Goal: Navigation & Orientation: Understand site structure

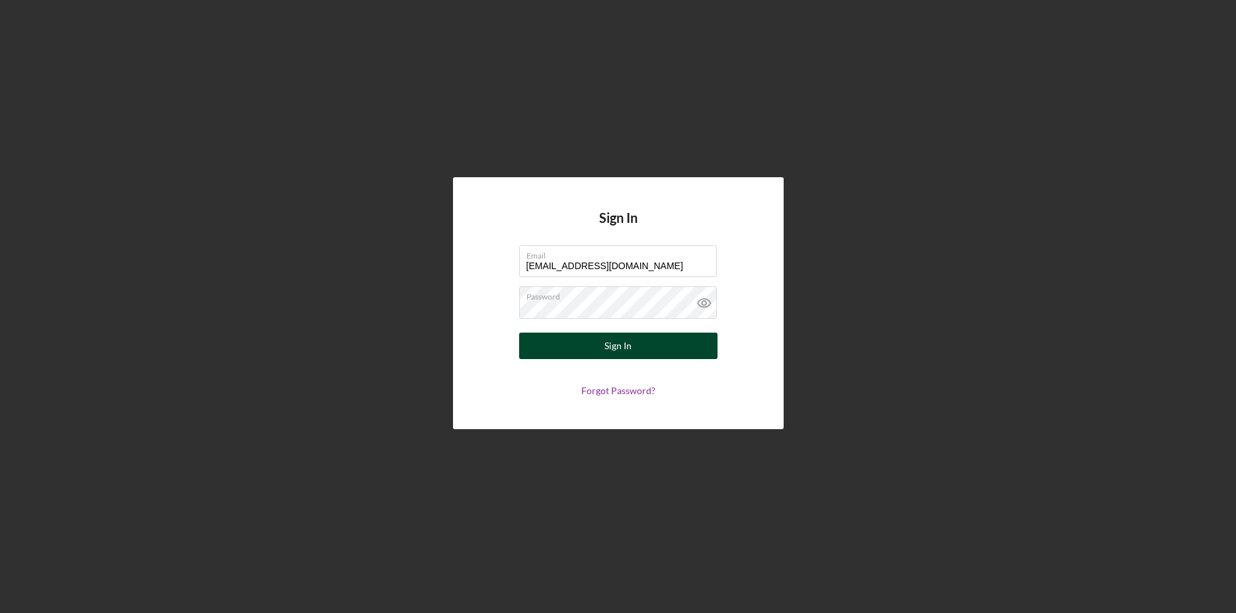
click at [593, 355] on button "Sign In" at bounding box center [618, 346] width 198 height 26
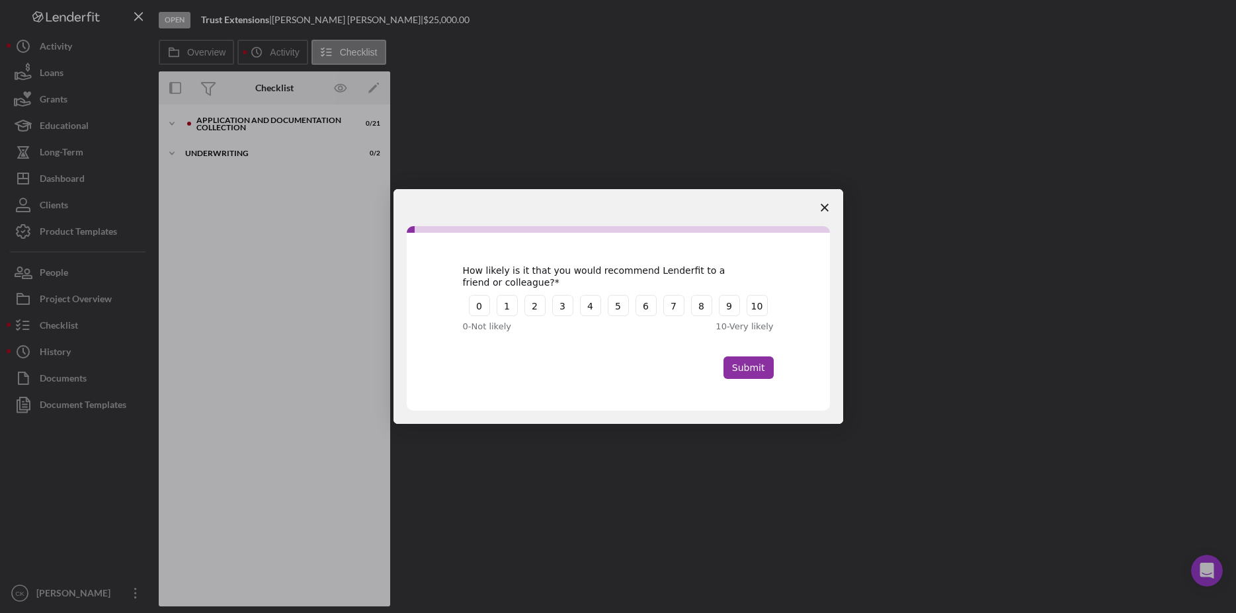
click at [822, 210] on polygon "Close survey" at bounding box center [825, 208] width 8 height 8
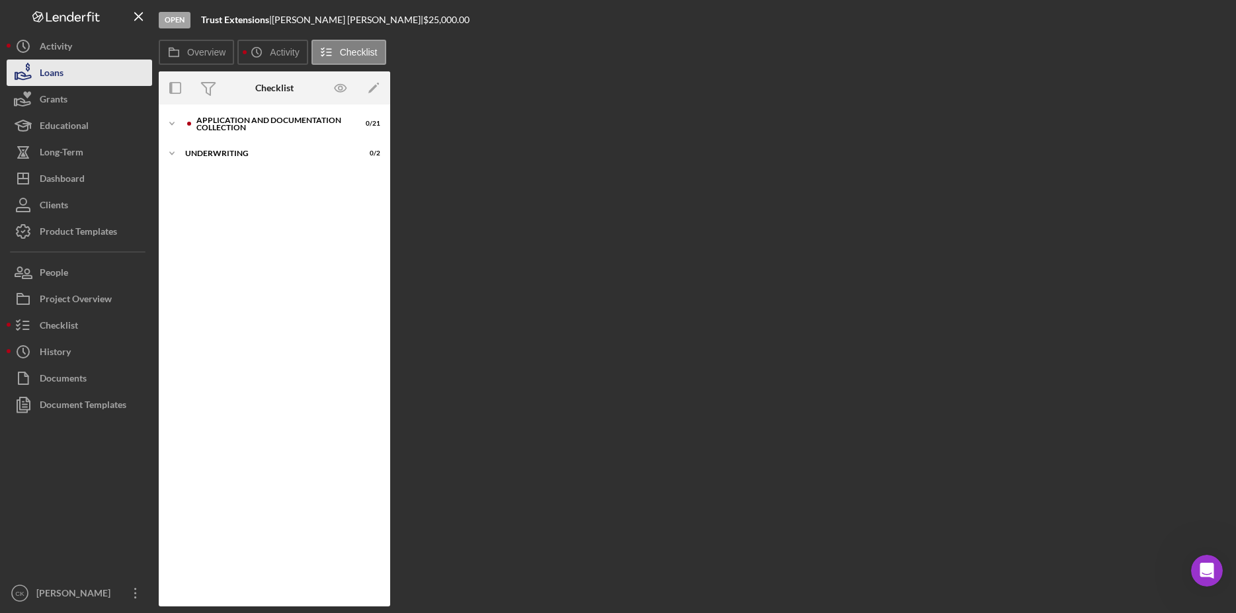
click at [46, 75] on div "Loans" at bounding box center [52, 75] width 24 height 30
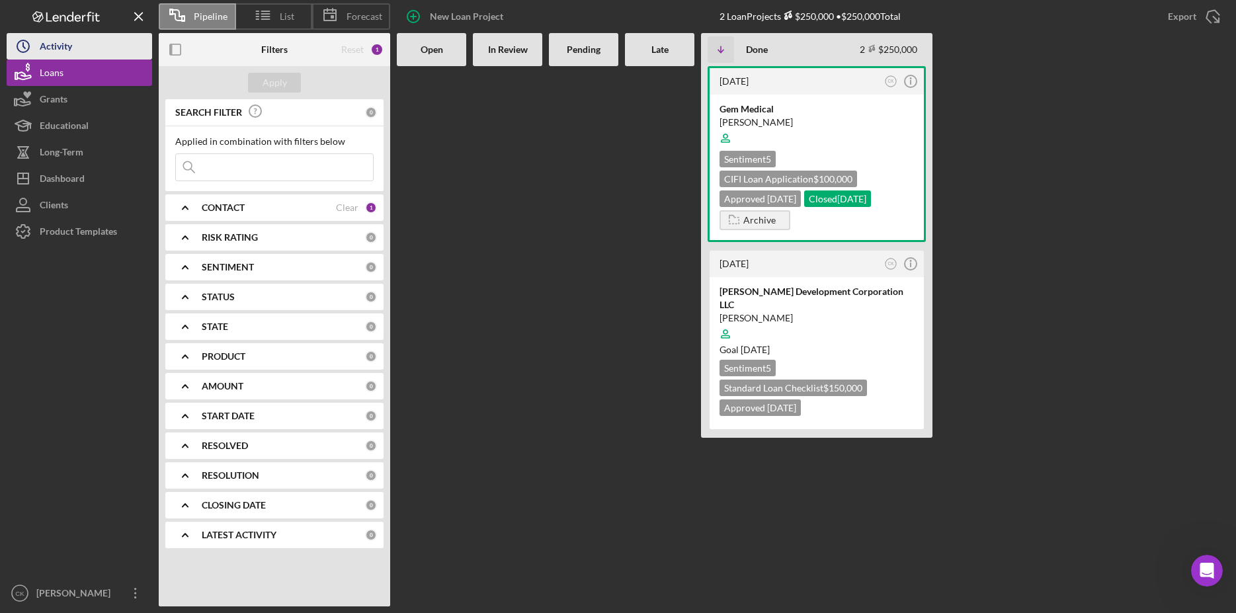
click at [49, 52] on div "Activity" at bounding box center [56, 48] width 32 height 30
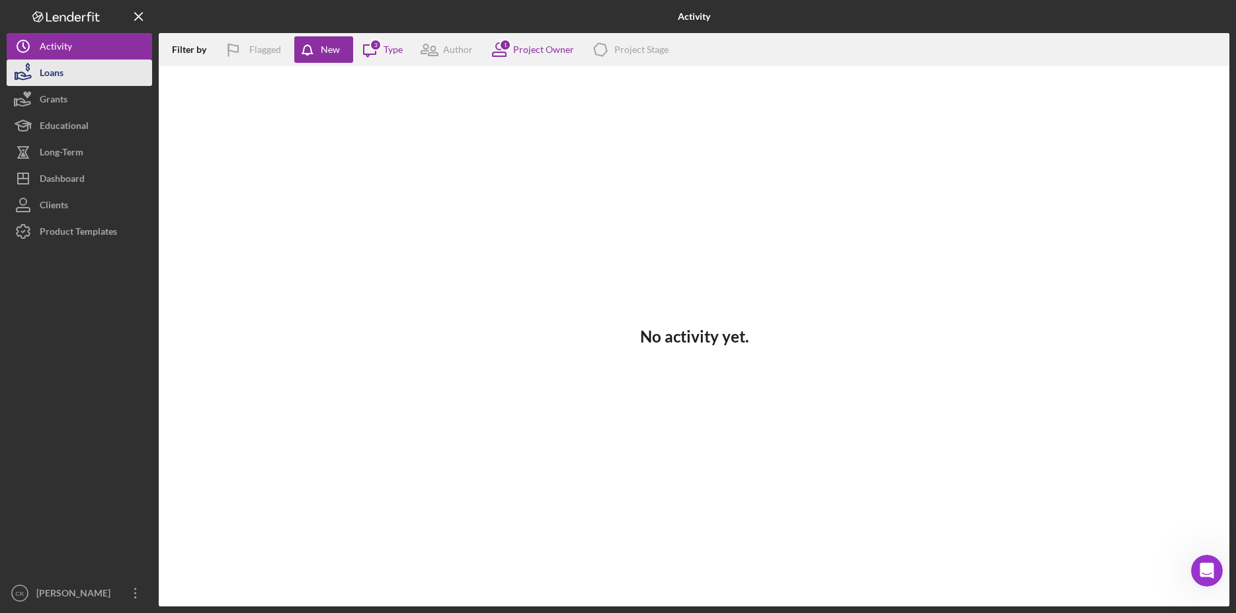
click at [50, 79] on div "Loans" at bounding box center [52, 75] width 24 height 30
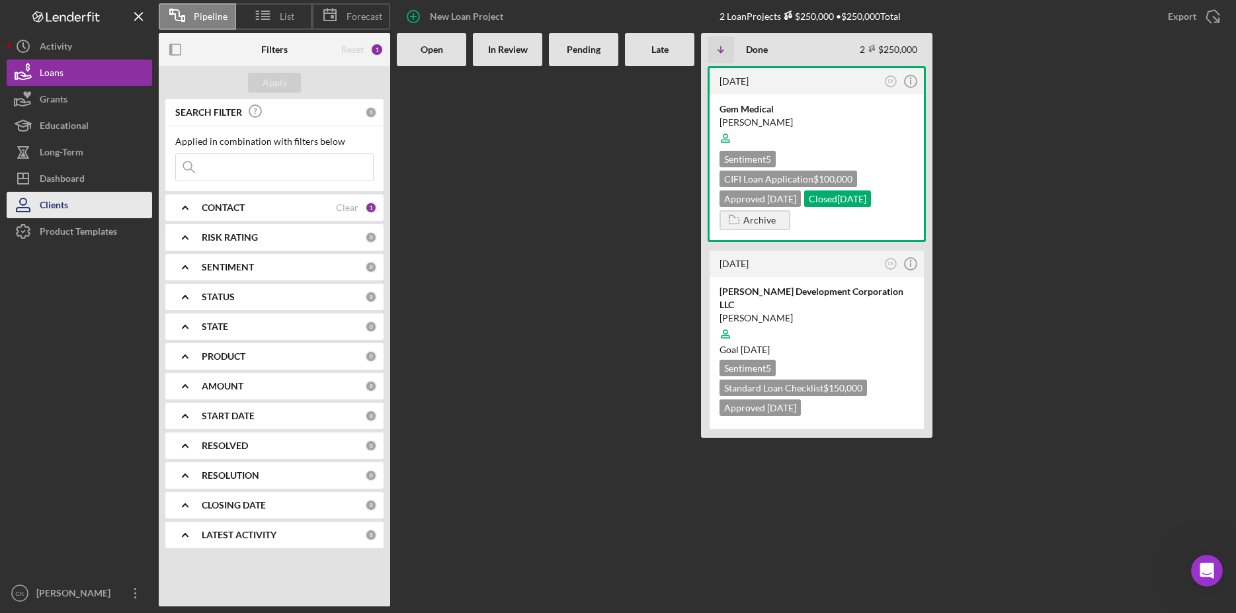
click at [56, 208] on div "Clients" at bounding box center [54, 207] width 28 height 30
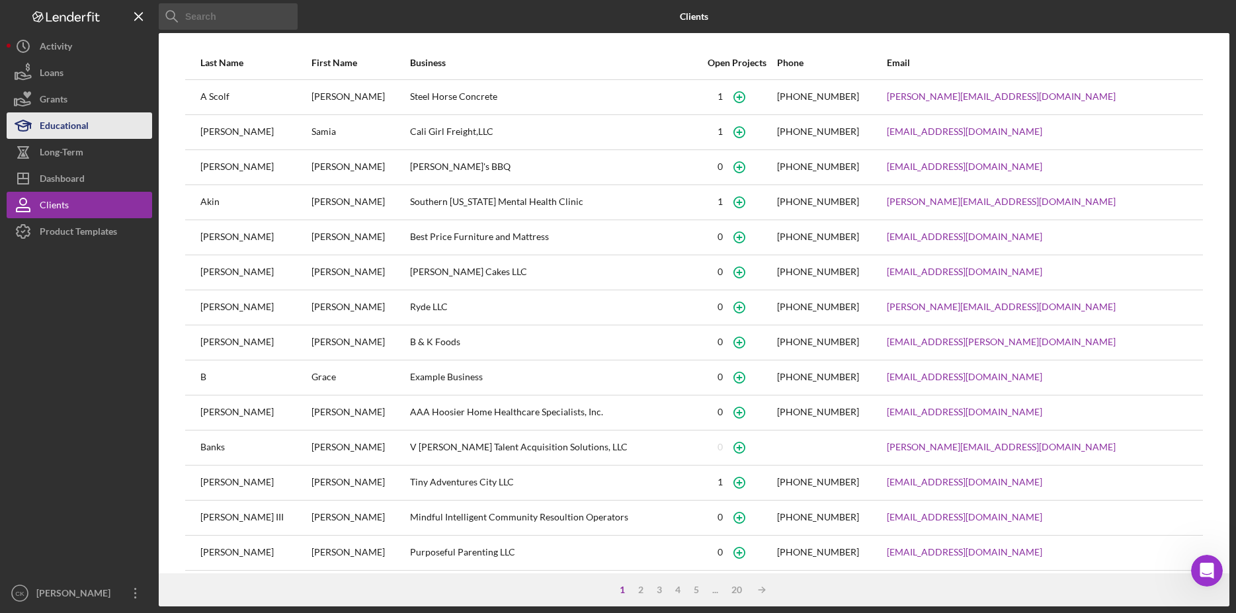
click at [50, 128] on div "Educational" at bounding box center [64, 127] width 49 height 30
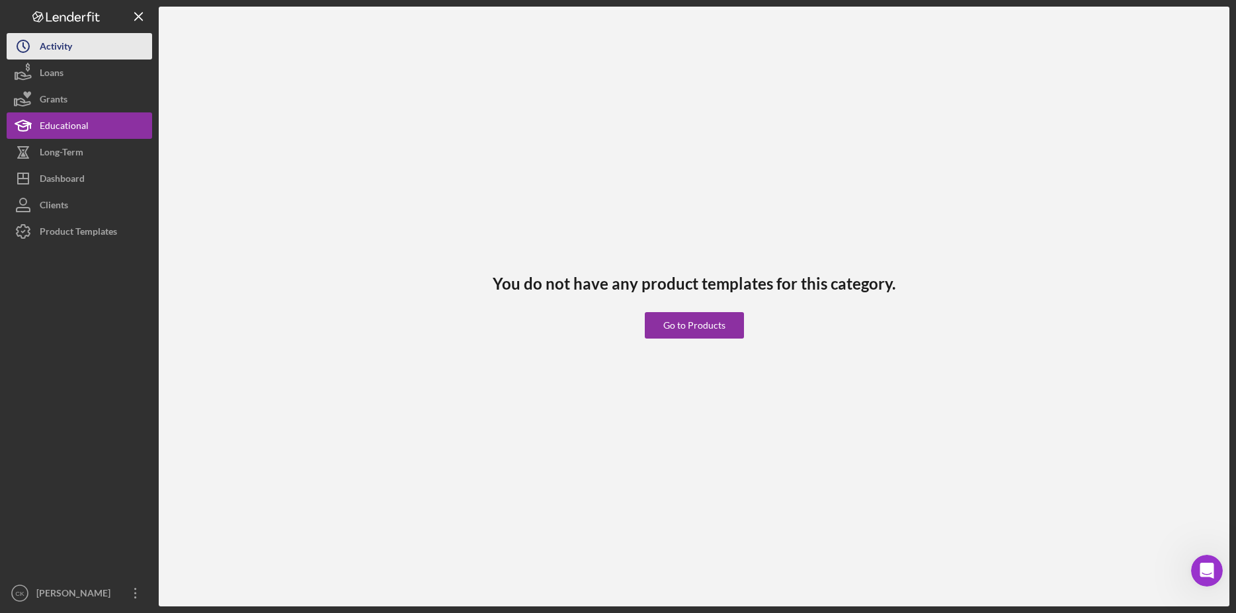
click at [44, 52] on div "Activity" at bounding box center [56, 48] width 32 height 30
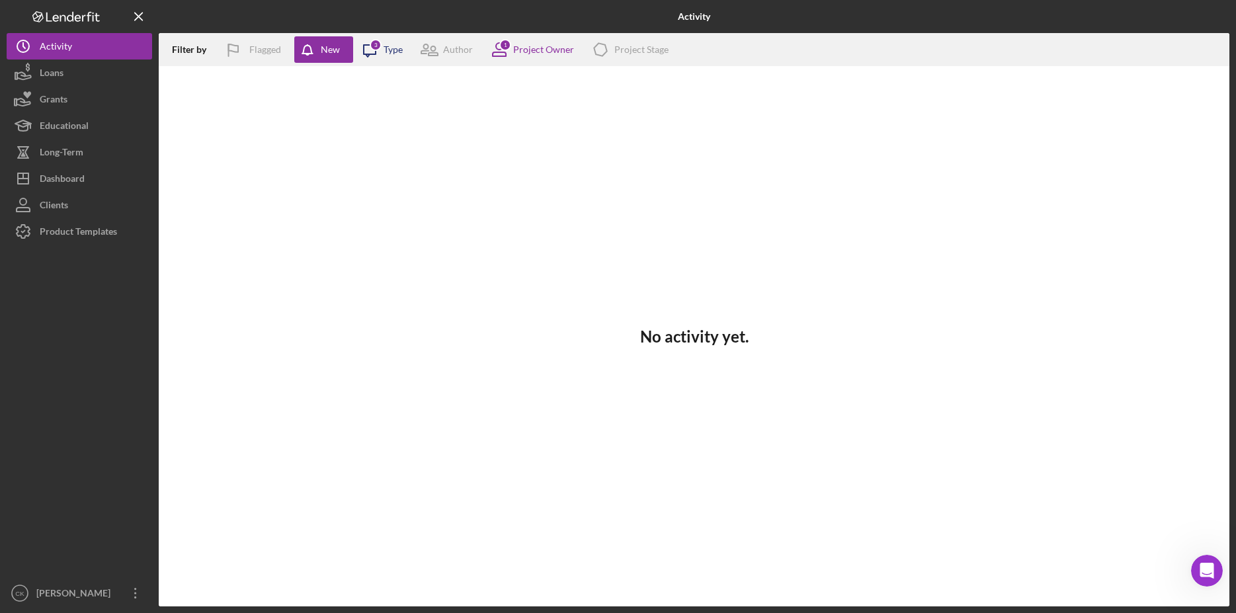
click at [370, 51] on icon "Icon/Message" at bounding box center [369, 49] width 33 height 33
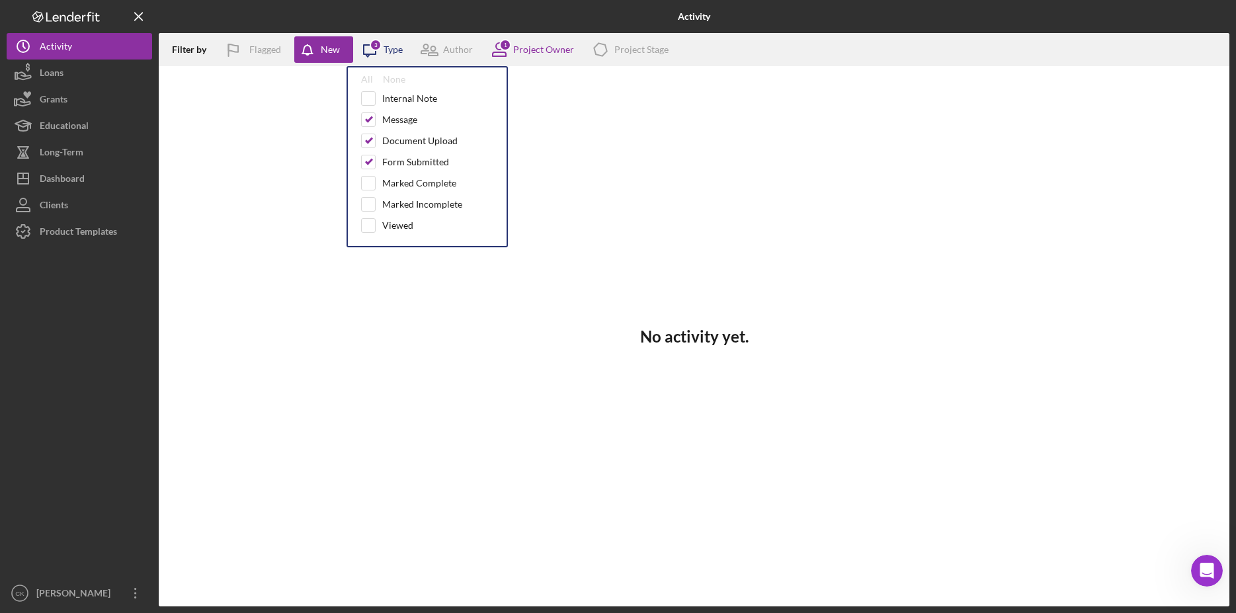
click at [370, 51] on icon "Icon/Message" at bounding box center [369, 49] width 33 height 33
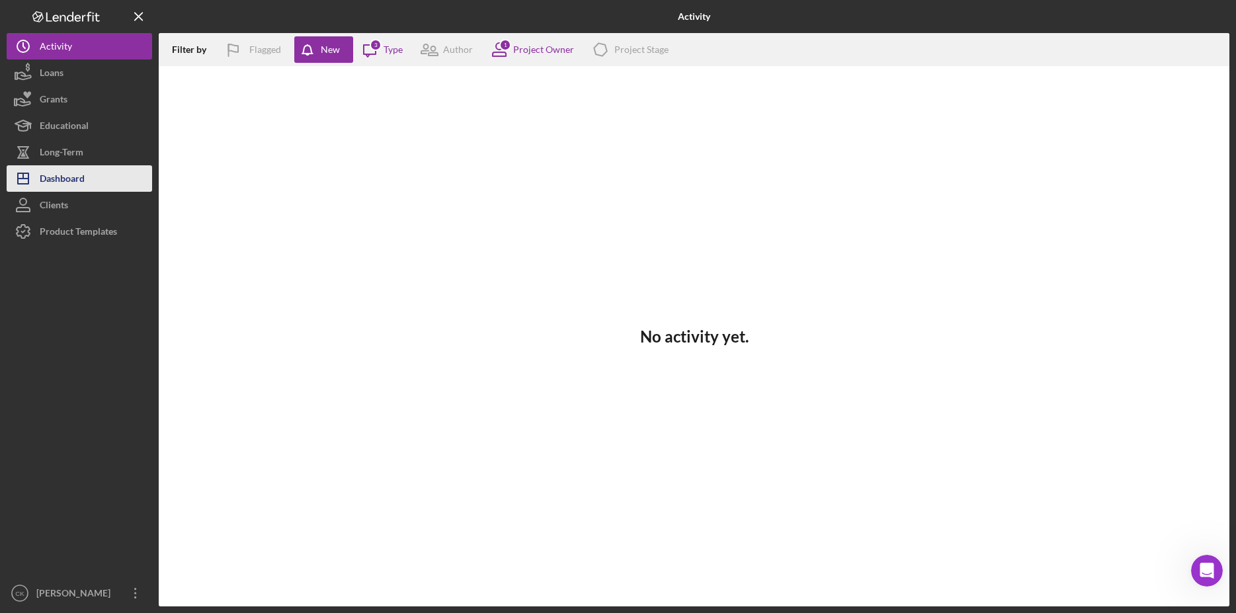
click at [58, 176] on div "Dashboard" at bounding box center [62, 180] width 45 height 30
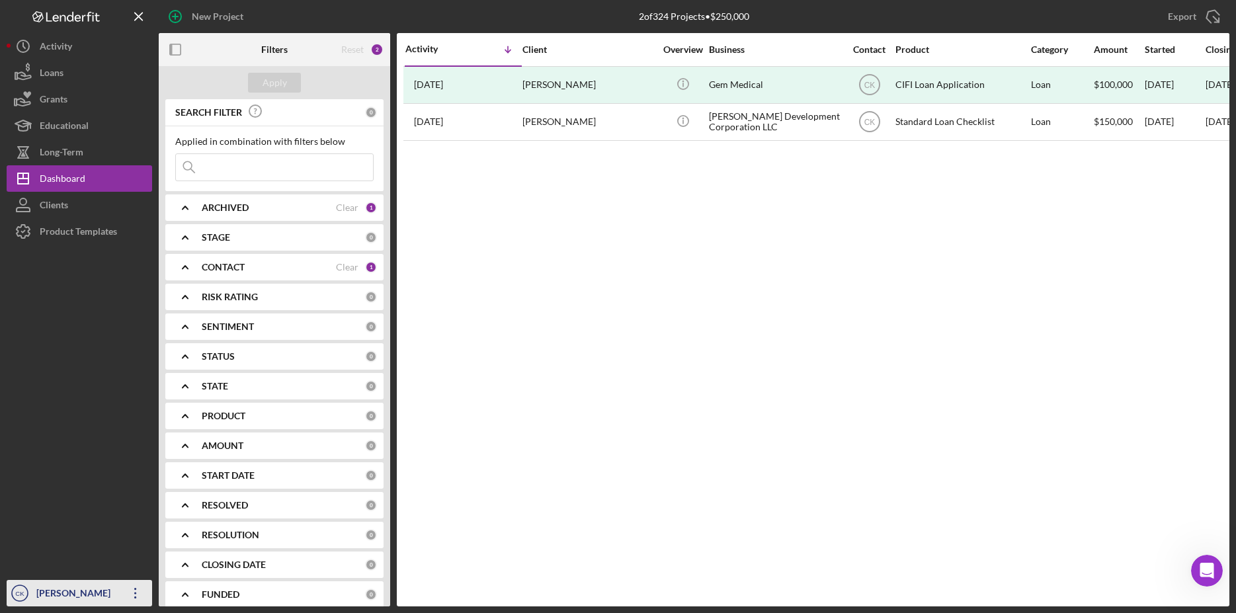
click at [135, 591] on icon "Icon/Overflow" at bounding box center [135, 593] width 33 height 33
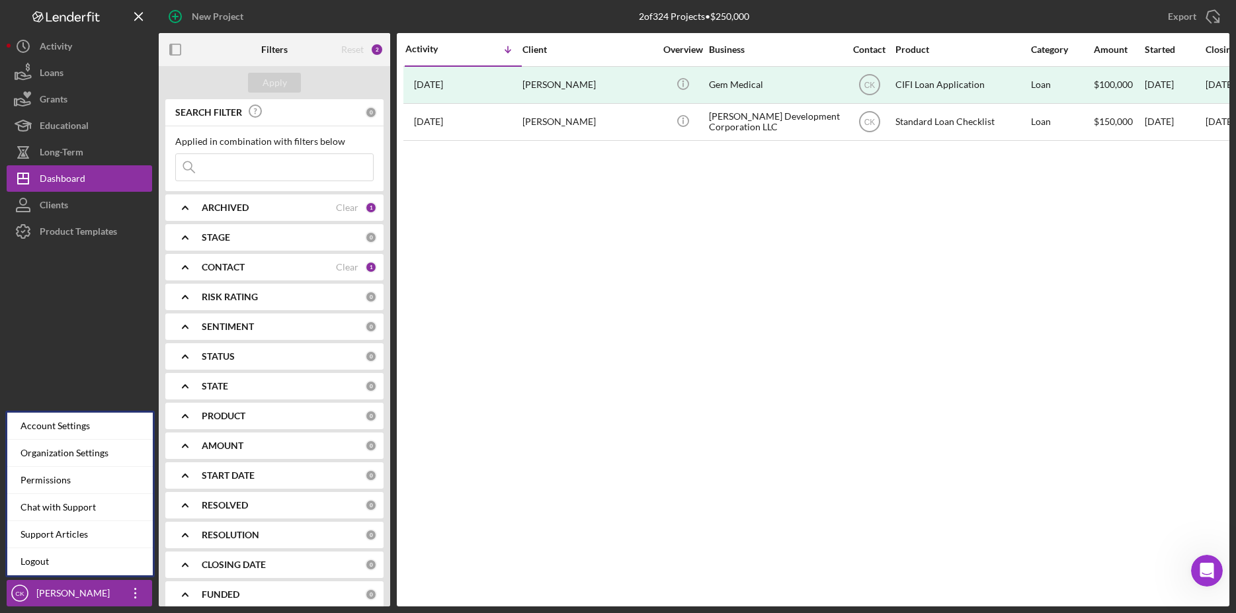
click at [21, 341] on div at bounding box center [80, 412] width 146 height 335
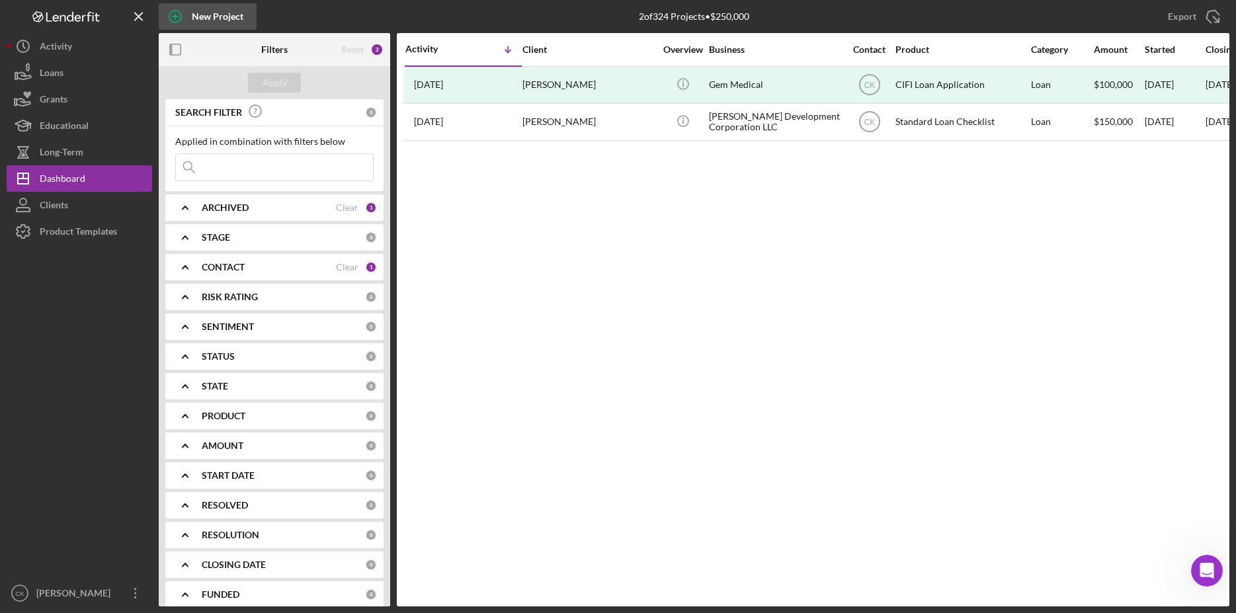
click at [207, 15] on div "New Project" at bounding box center [218, 16] width 52 height 26
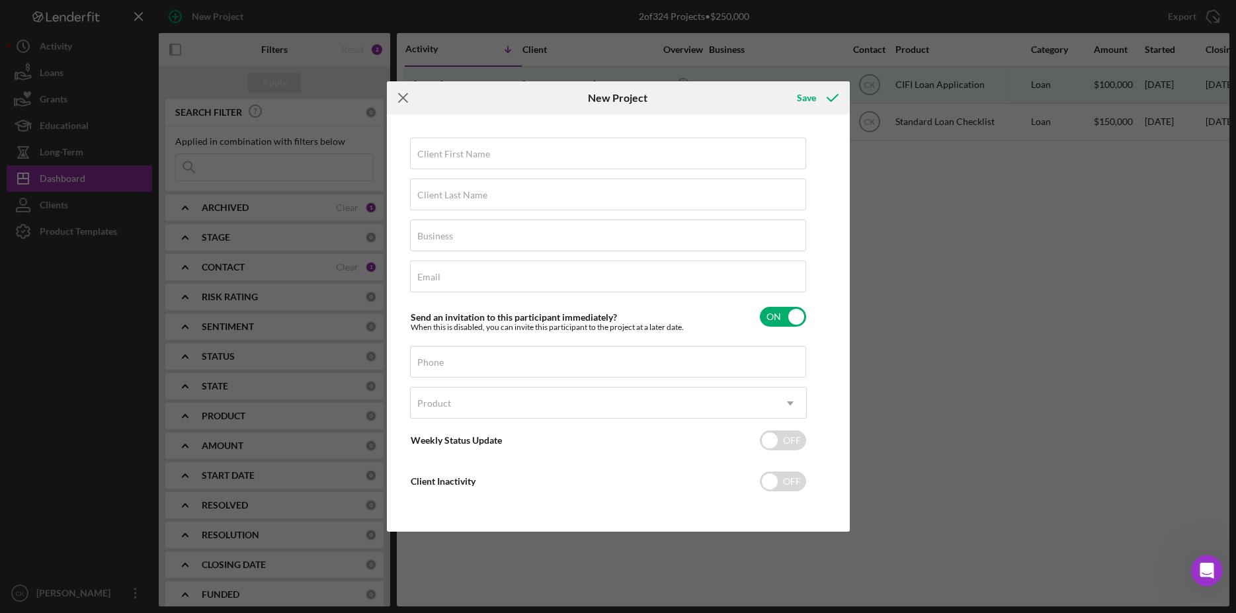
click at [409, 100] on icon "Icon/Menu Close" at bounding box center [403, 97] width 33 height 33
